Goal: Transaction & Acquisition: Purchase product/service

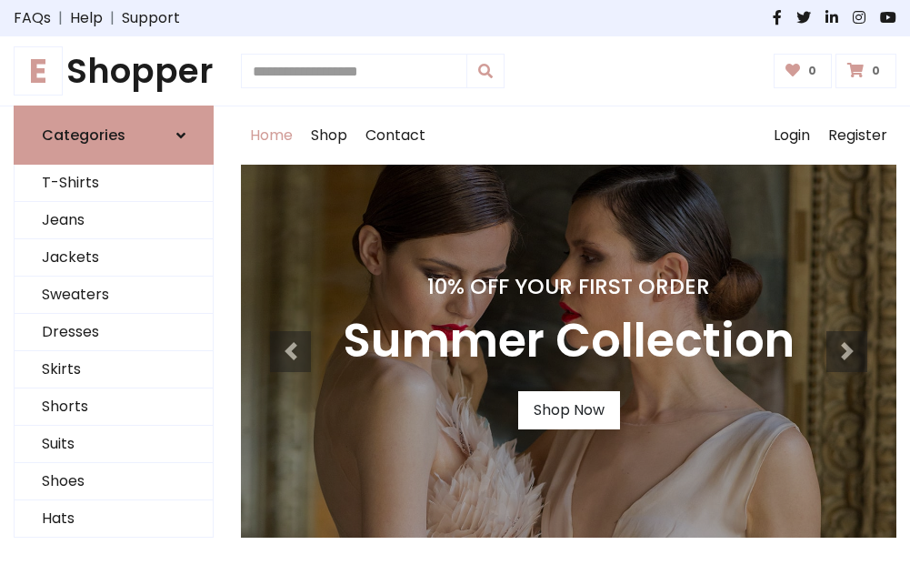
click at [455, 292] on h4 "10% Off Your First Order" at bounding box center [569, 286] width 452 height 25
click at [568, 410] on link "Shop Now" at bounding box center [569, 410] width 102 height 38
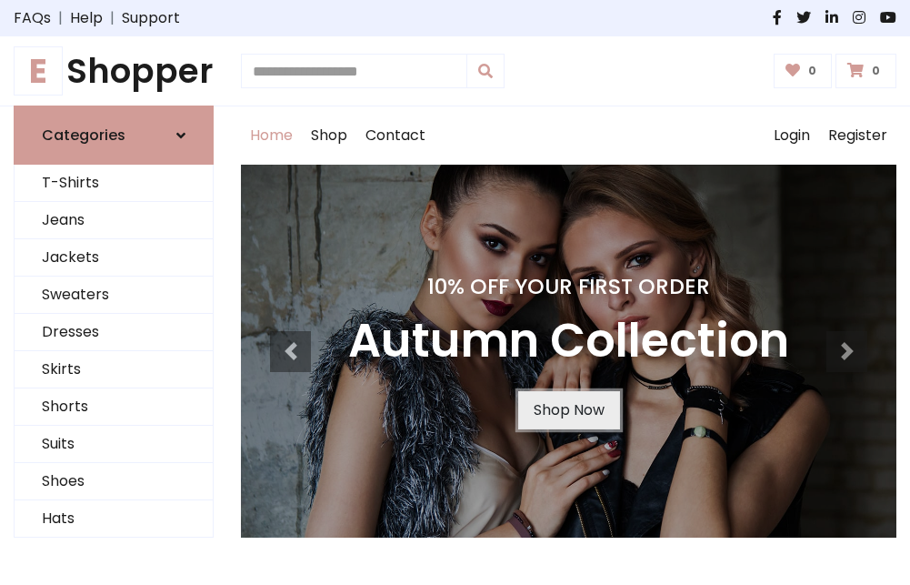
click at [568, 410] on link "Shop Now" at bounding box center [569, 410] width 102 height 38
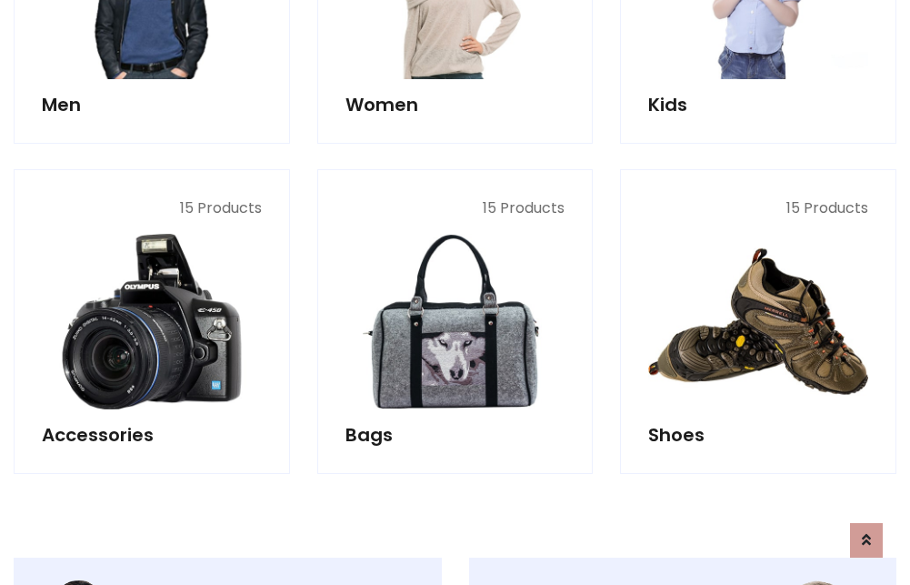
scroll to position [1813, 0]
